Goal: Task Accomplishment & Management: Use online tool/utility

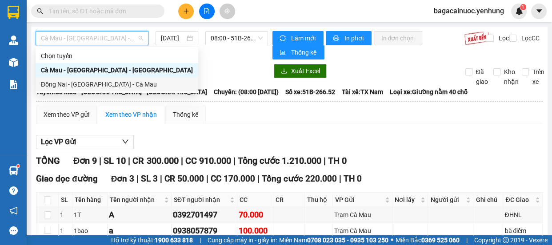
click at [102, 86] on div "Đồng Nai - [GEOGRAPHIC_DATA] - Cà Mau" at bounding box center [117, 85] width 152 height 10
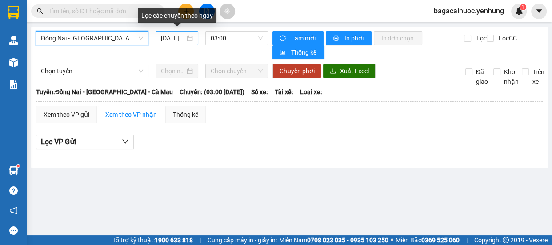
click at [166, 40] on input "[DATE]" at bounding box center [173, 38] width 24 height 10
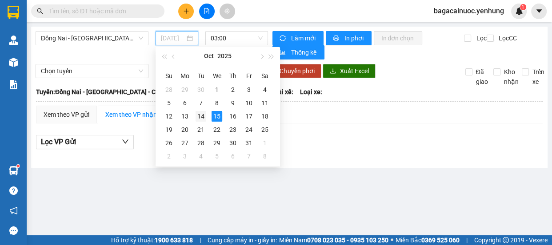
click at [203, 119] on div "14" at bounding box center [201, 116] width 11 height 11
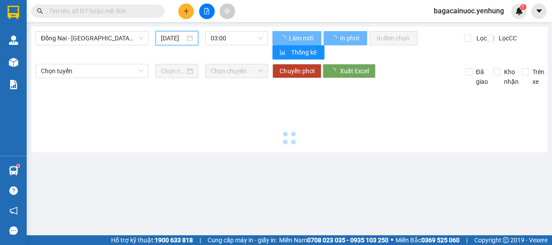
type input "[DATE]"
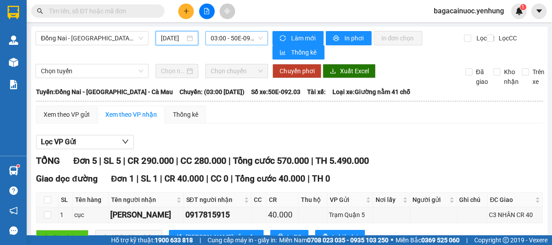
click at [233, 39] on span "03:00 - 50E-092.03" at bounding box center [237, 38] width 52 height 13
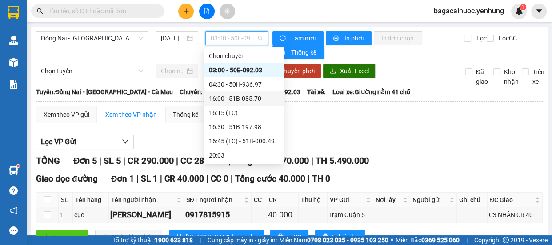
click at [249, 98] on div "16:00 - 51B-085.70" at bounding box center [243, 99] width 69 height 10
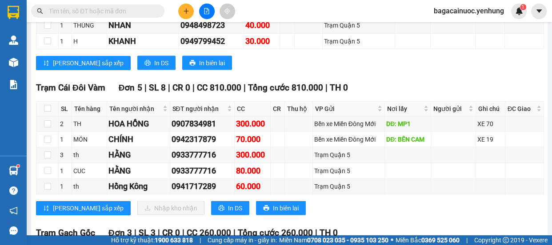
scroll to position [1482, 0]
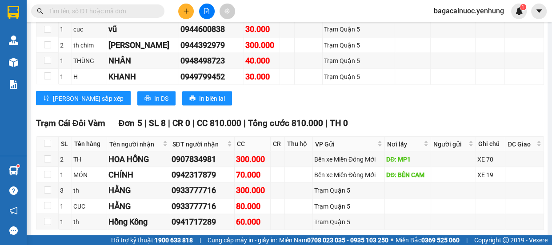
click at [218, 241] on icon "printer" at bounding box center [221, 244] width 6 height 6
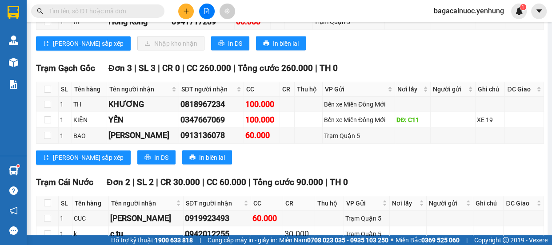
scroll to position [1686, 0]
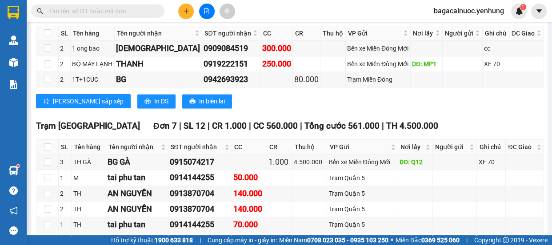
scroll to position [1082, 0]
